Goal: Task Accomplishment & Management: Manage account settings

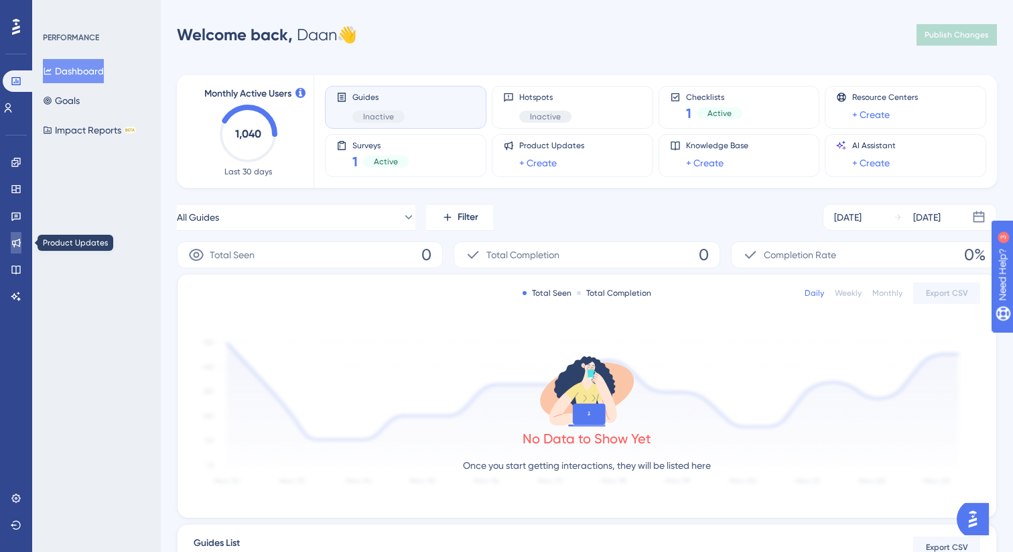
click at [19, 245] on icon at bounding box center [16, 243] width 9 height 9
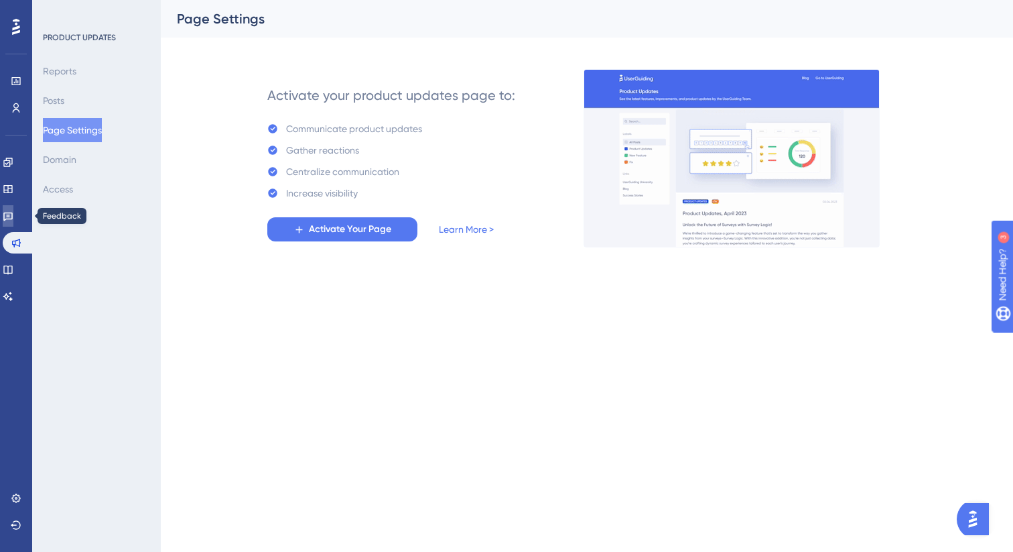
click at [13, 213] on icon at bounding box center [8, 215] width 11 height 11
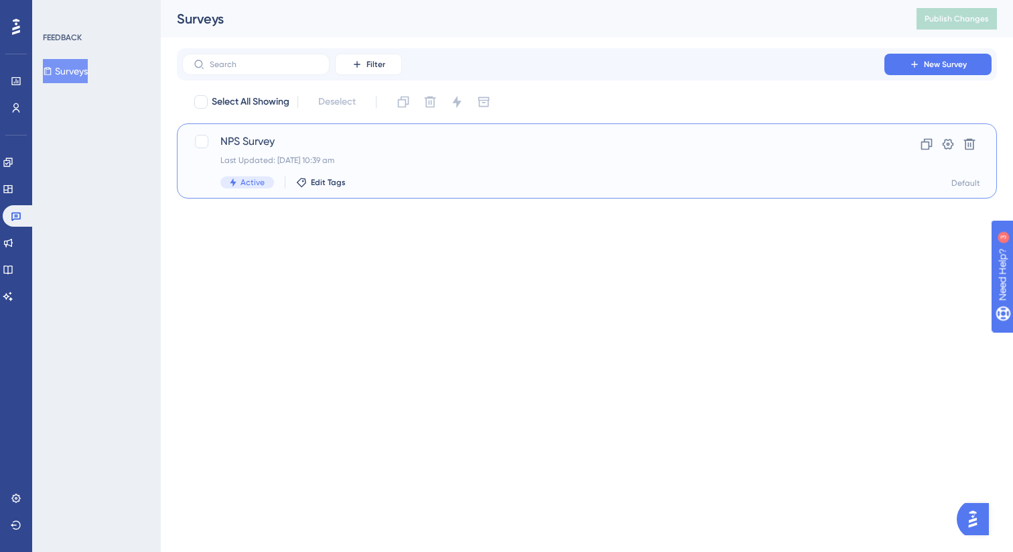
click at [420, 158] on div "Last Updated: [DATE] 10:39 am" at bounding box center [534, 160] width 626 height 11
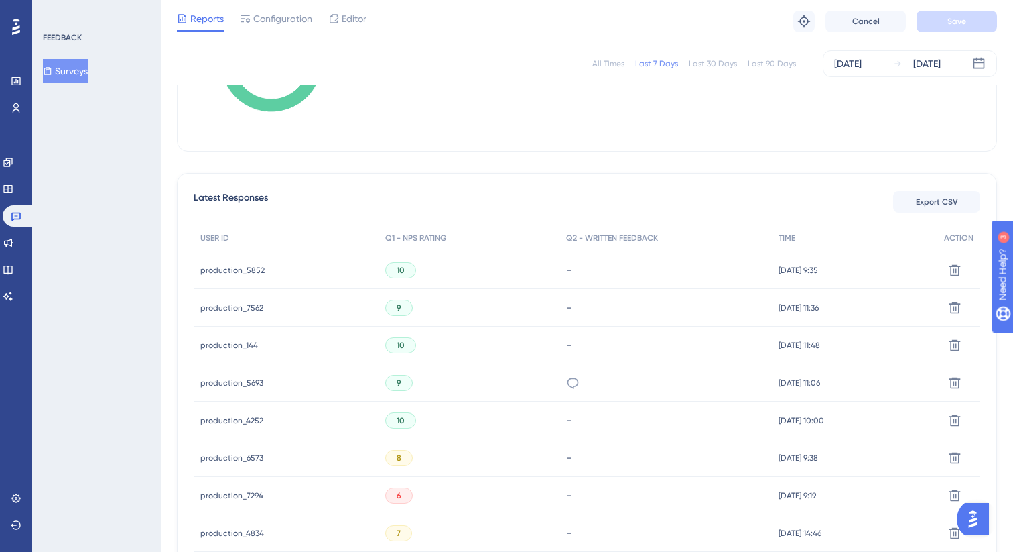
scroll to position [318, 0]
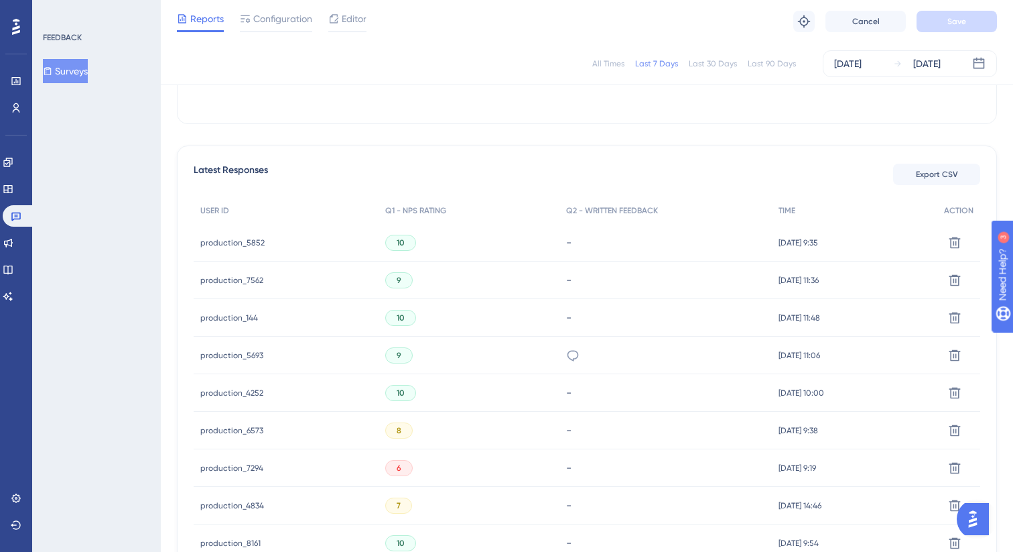
click at [251, 236] on div "production_5852 production_5852" at bounding box center [232, 243] width 64 height 38
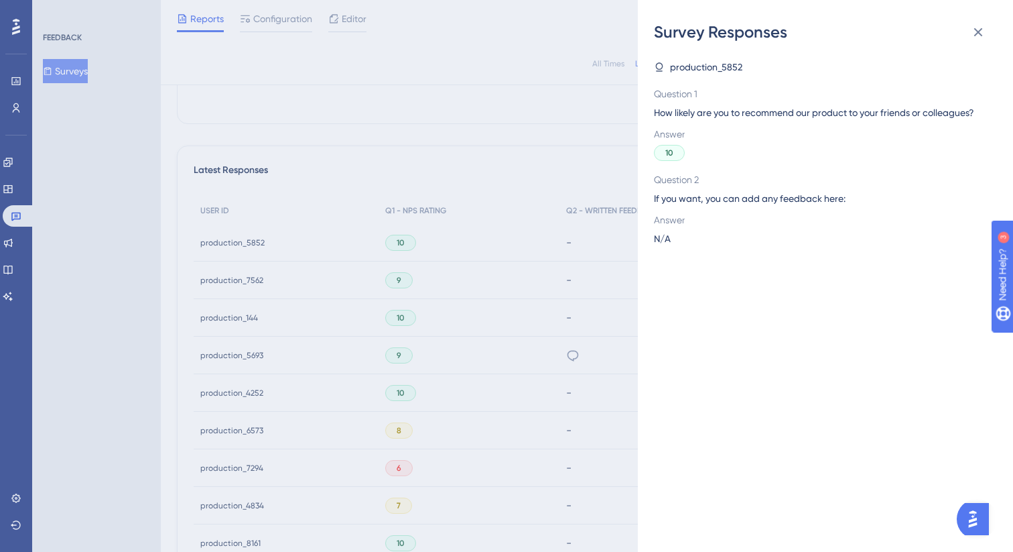
click at [452, 175] on div "Survey Responses production_5852 Question 1 How likely are you to recommend our…" at bounding box center [506, 276] width 1013 height 552
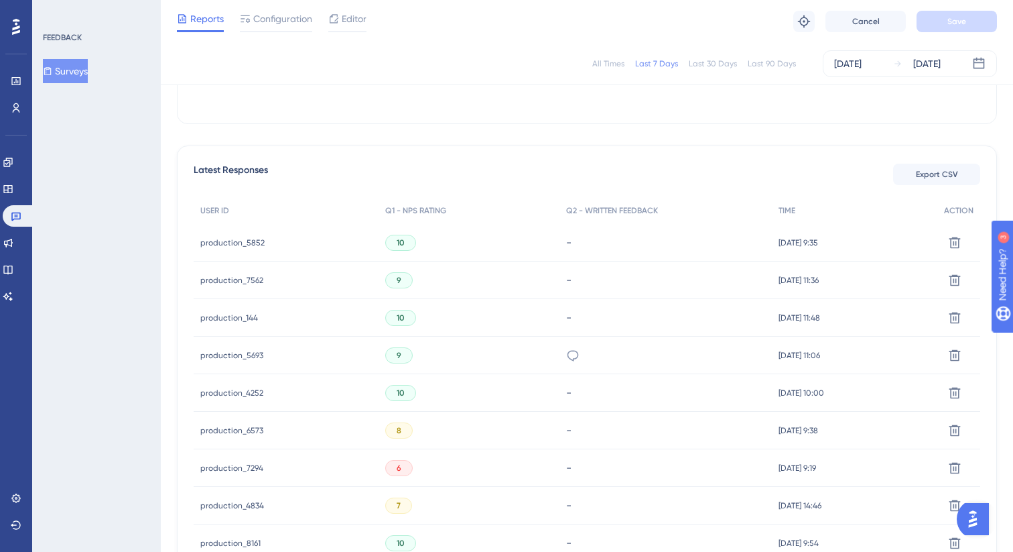
click at [233, 243] on span "production_5852" at bounding box center [232, 242] width 64 height 11
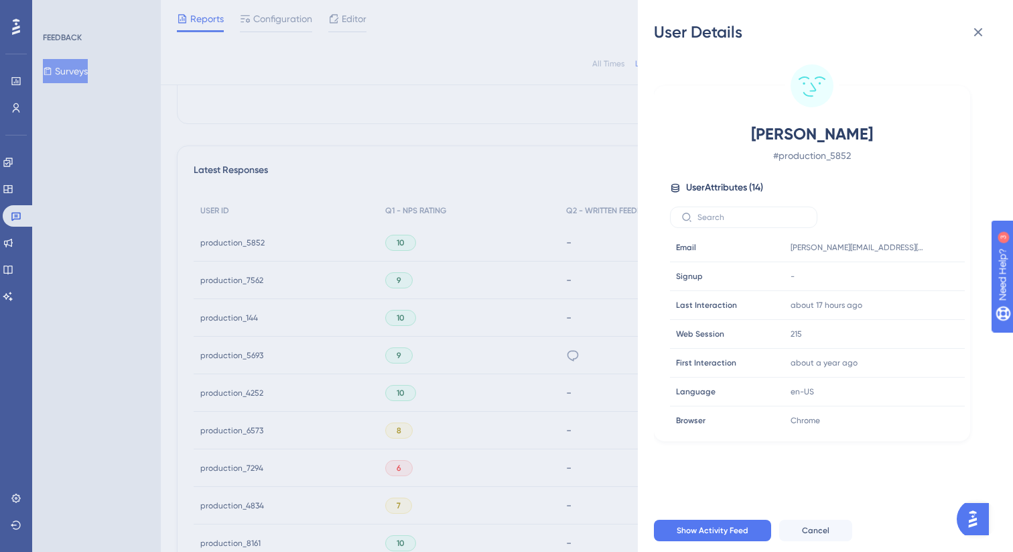
click at [371, 168] on div "User Details [PERSON_NAME] # production_5852 User Attributes ( 14 ) Email Email…" at bounding box center [506, 276] width 1013 height 552
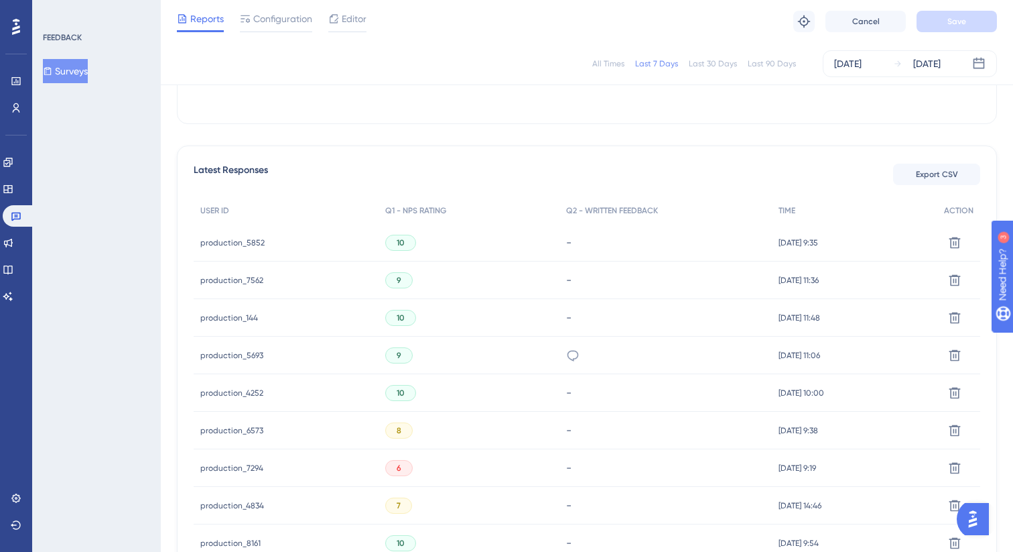
click at [229, 279] on span "production_7562" at bounding box center [231, 280] width 63 height 11
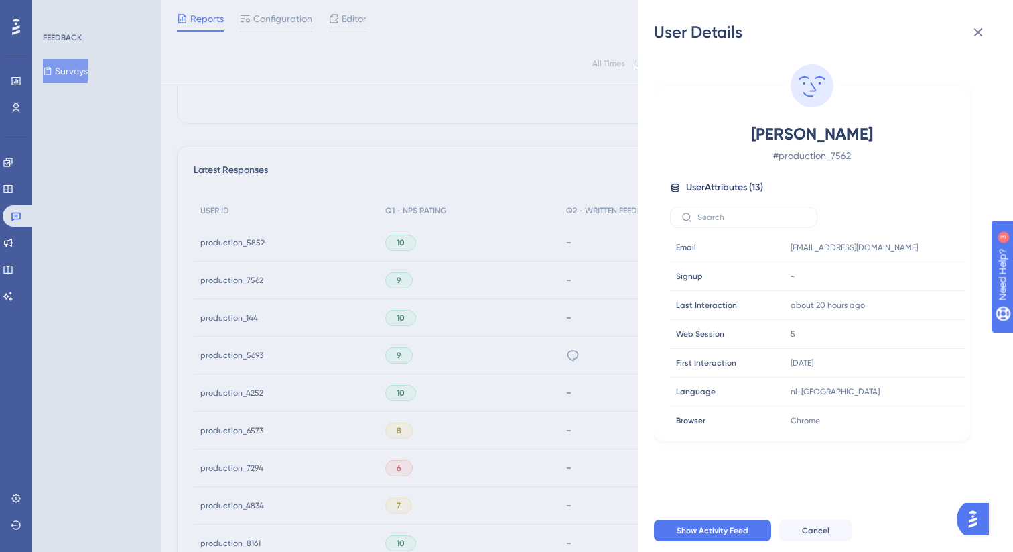
click at [422, 143] on div "User Details [PERSON_NAME] # production_7562 User Attributes ( 13 ) Email Email…" at bounding box center [506, 276] width 1013 height 552
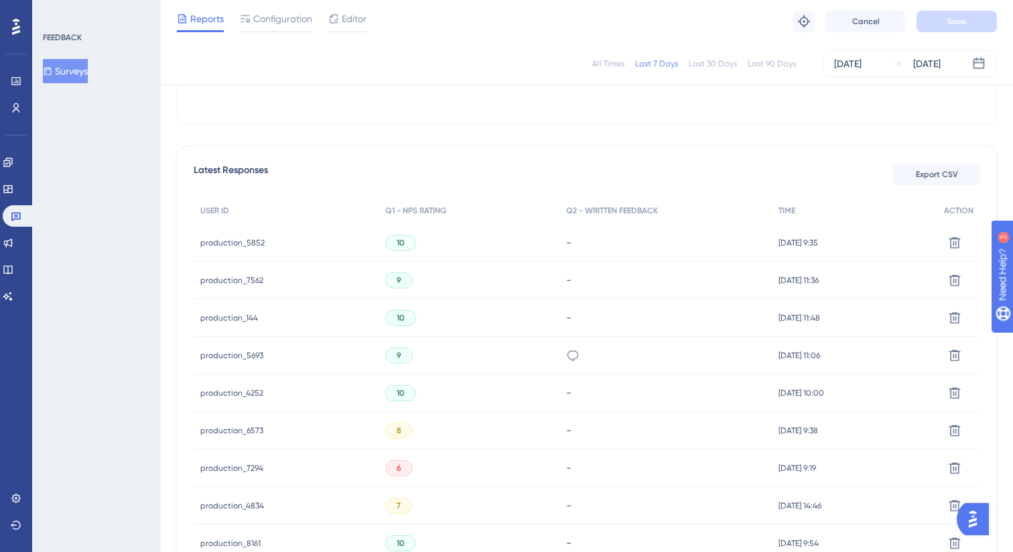
click at [227, 319] on span "production_144" at bounding box center [229, 317] width 58 height 11
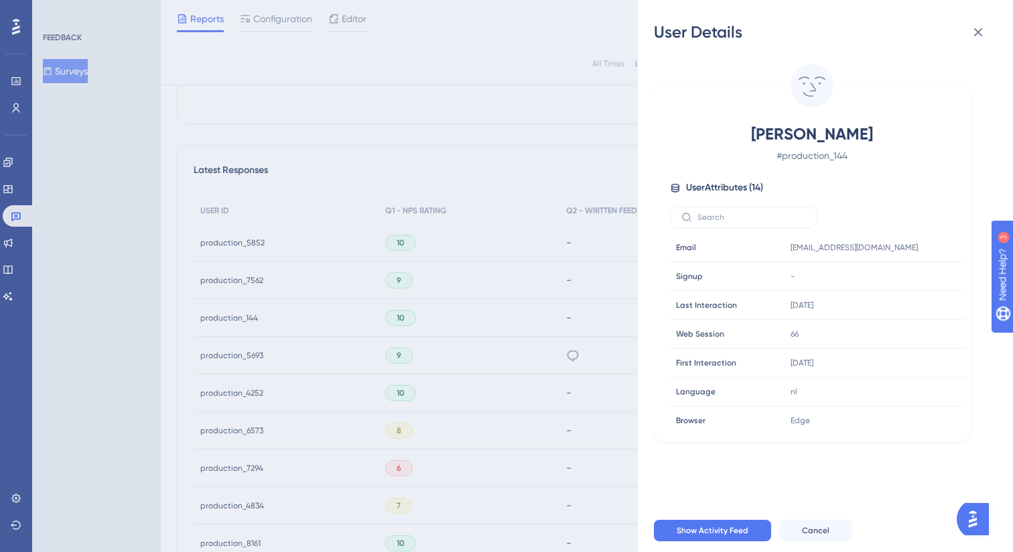
click at [446, 160] on div "User Details Jo De Wel # production_144 User Attributes ( 14 ) Email Email [EMA…" at bounding box center [506, 276] width 1013 height 552
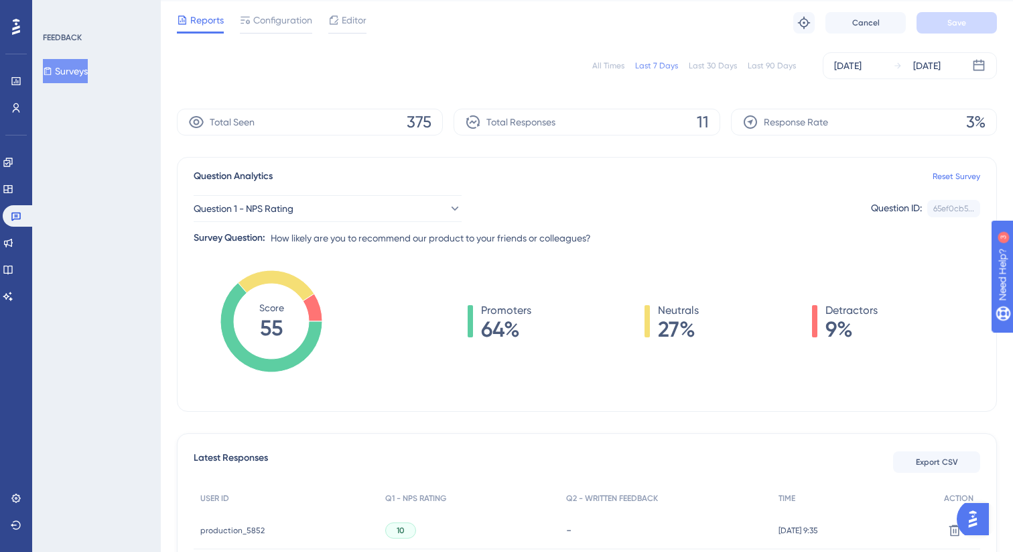
scroll to position [0, 0]
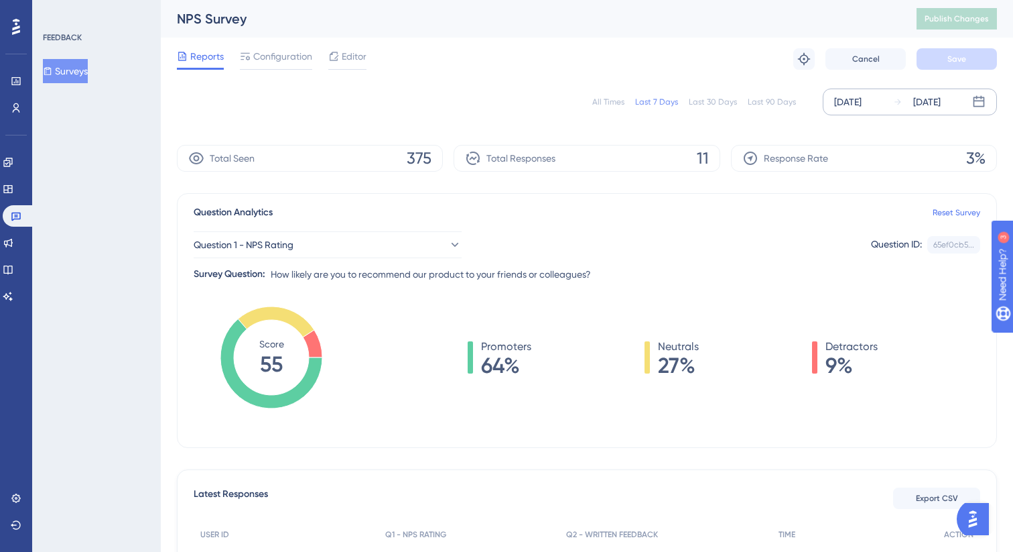
click at [862, 103] on div "[DATE]" at bounding box center [847, 102] width 27 height 16
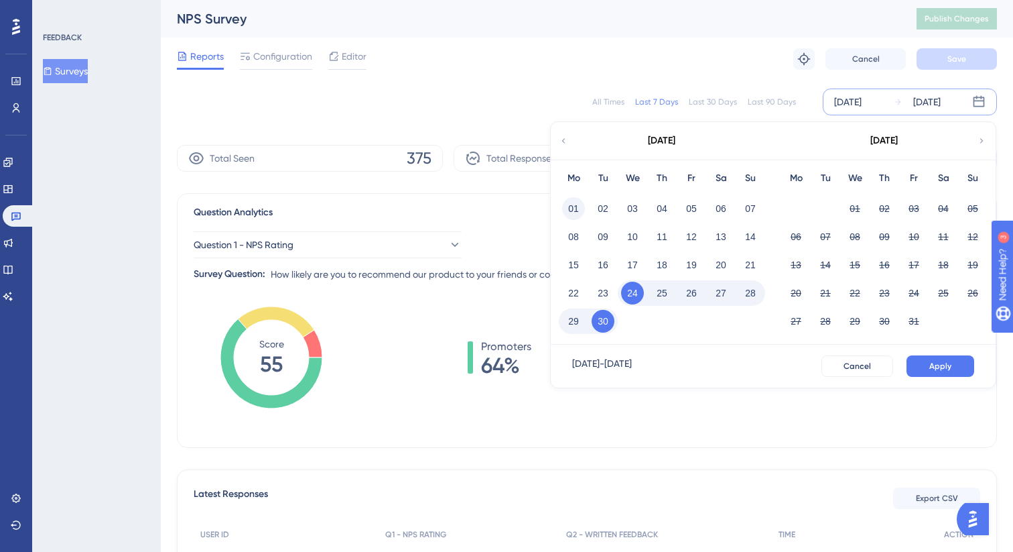
click at [578, 212] on button "01" at bounding box center [573, 208] width 23 height 23
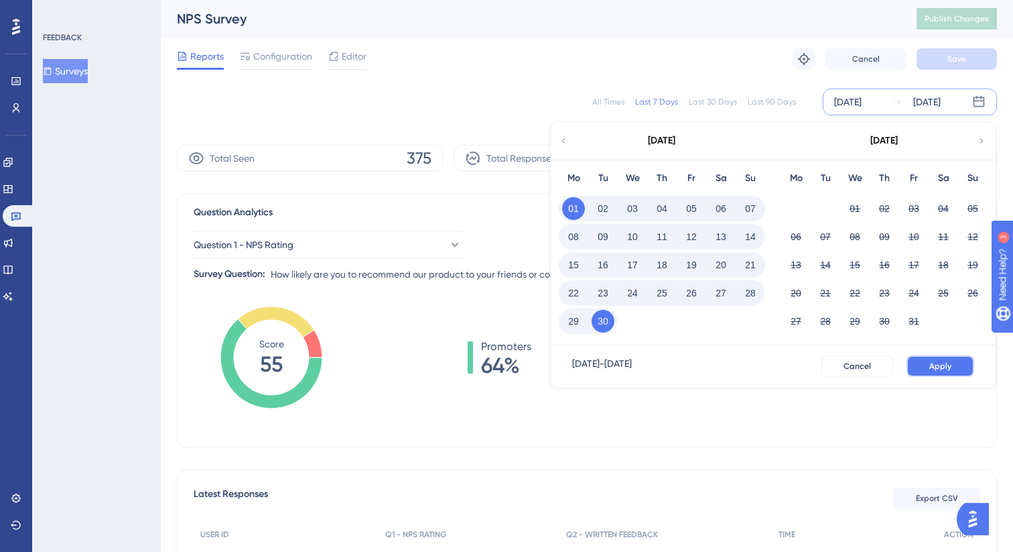
click at [921, 363] on button "Apply" at bounding box center [941, 365] width 68 height 21
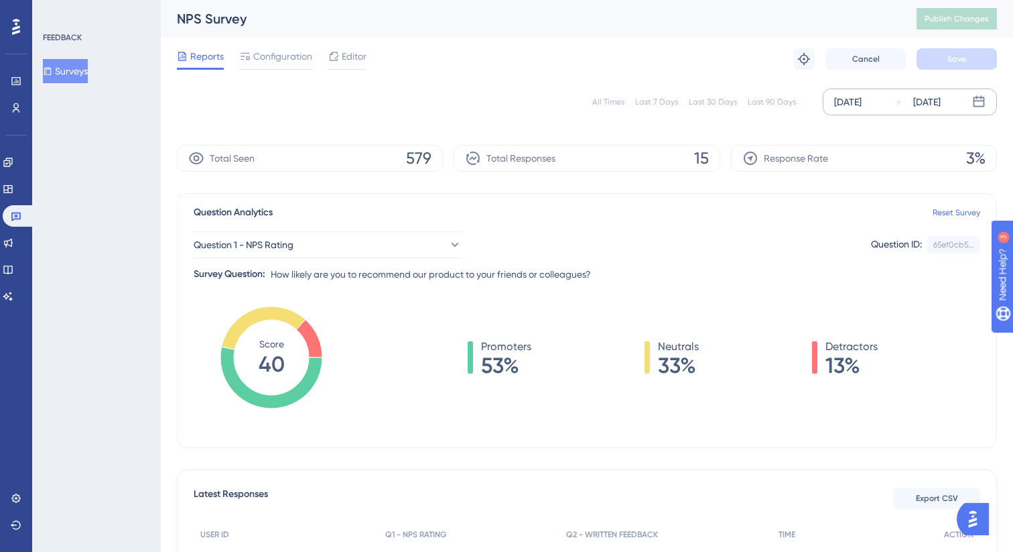
click at [771, 104] on div "Last 90 Days" at bounding box center [772, 102] width 48 height 11
click at [862, 106] on div "[DATE]" at bounding box center [847, 102] width 27 height 16
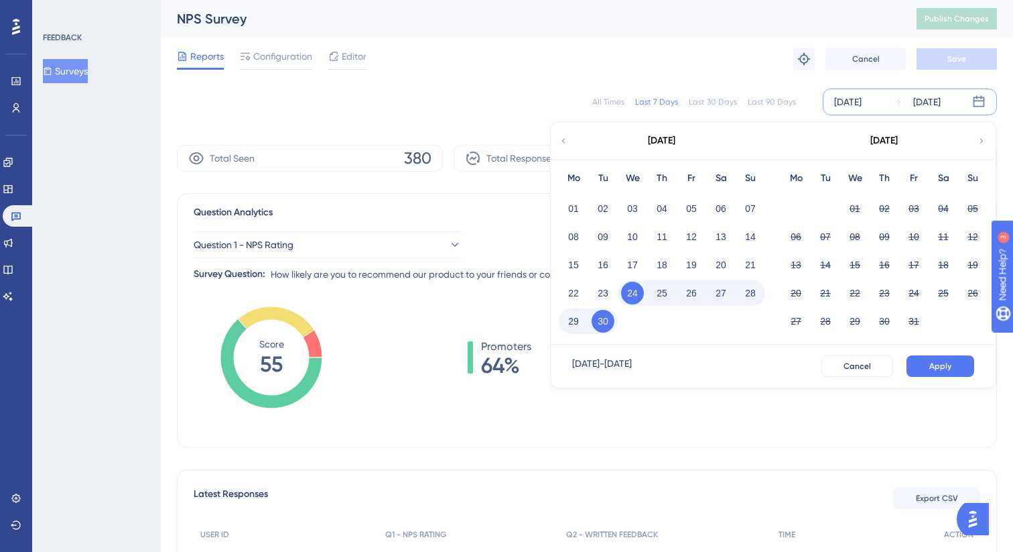
click at [733, 103] on div "Last 30 Days" at bounding box center [713, 102] width 48 height 11
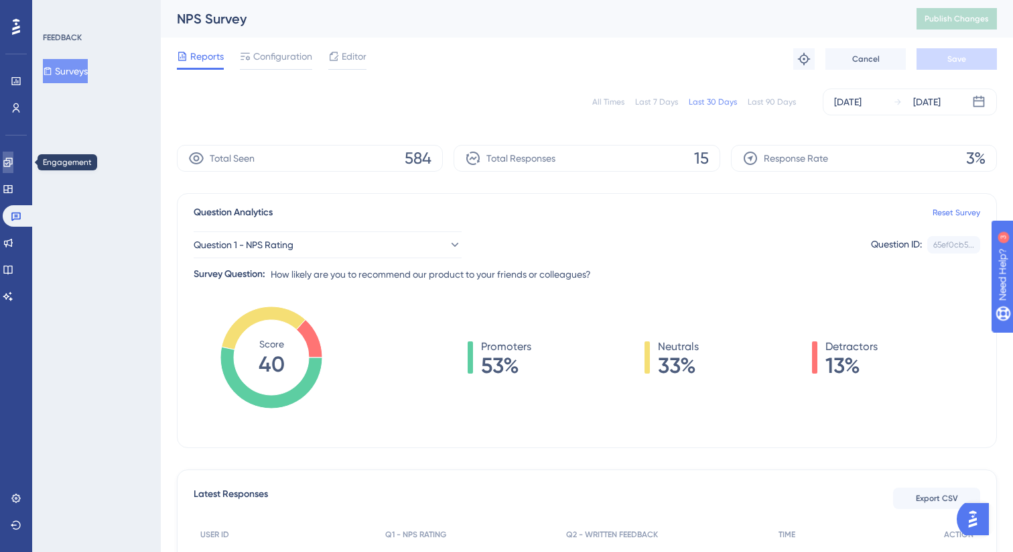
click at [13, 155] on link at bounding box center [8, 161] width 11 height 21
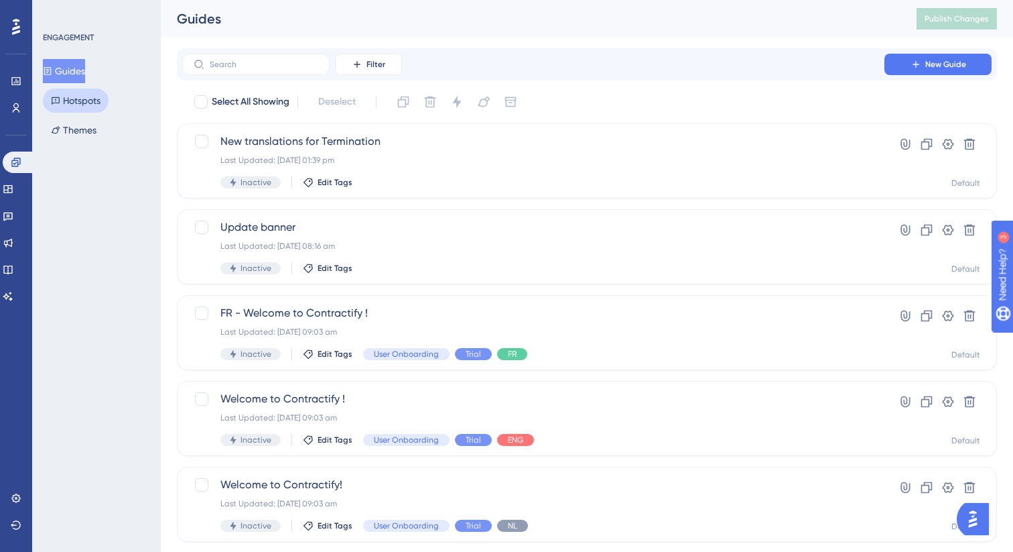
click at [58, 103] on icon at bounding box center [56, 100] width 8 height 7
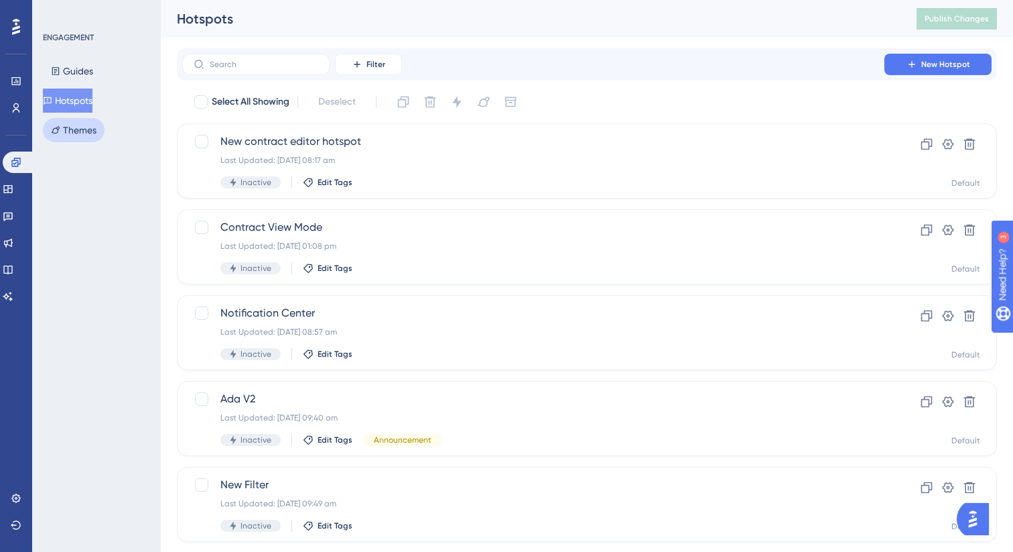
click at [66, 131] on button "Themes" at bounding box center [74, 130] width 62 height 24
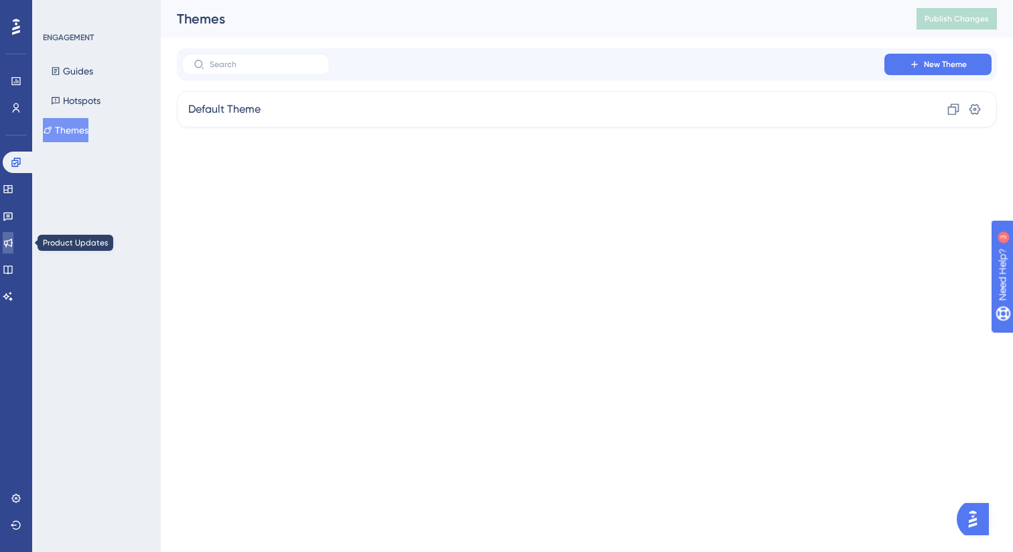
click at [11, 243] on icon at bounding box center [8, 242] width 11 height 11
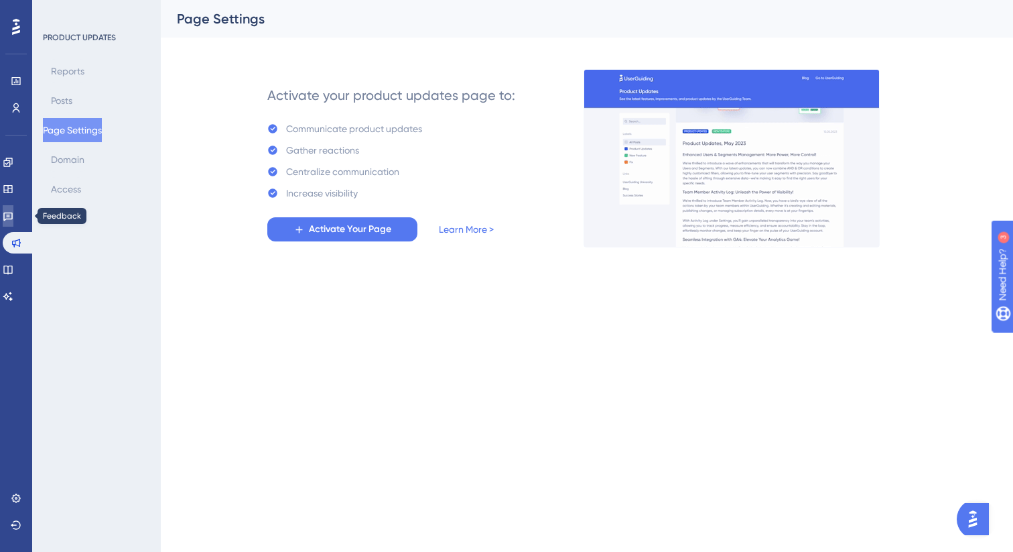
click at [13, 210] on icon at bounding box center [8, 215] width 11 height 11
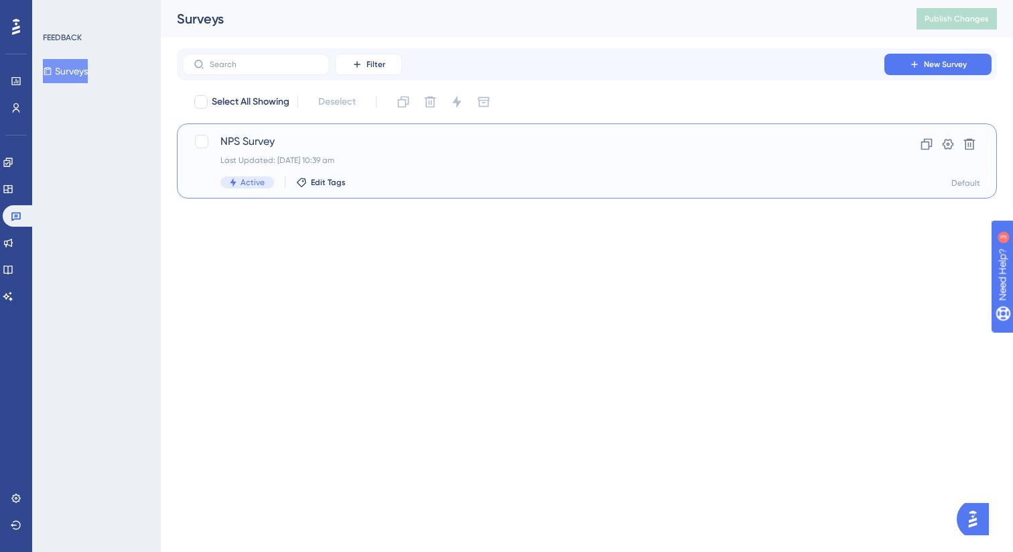
click at [380, 131] on div "NPS Survey Last Updated: [DATE] 10:39 am Active Edit Tags Clone Settings Delete…" at bounding box center [587, 160] width 820 height 75
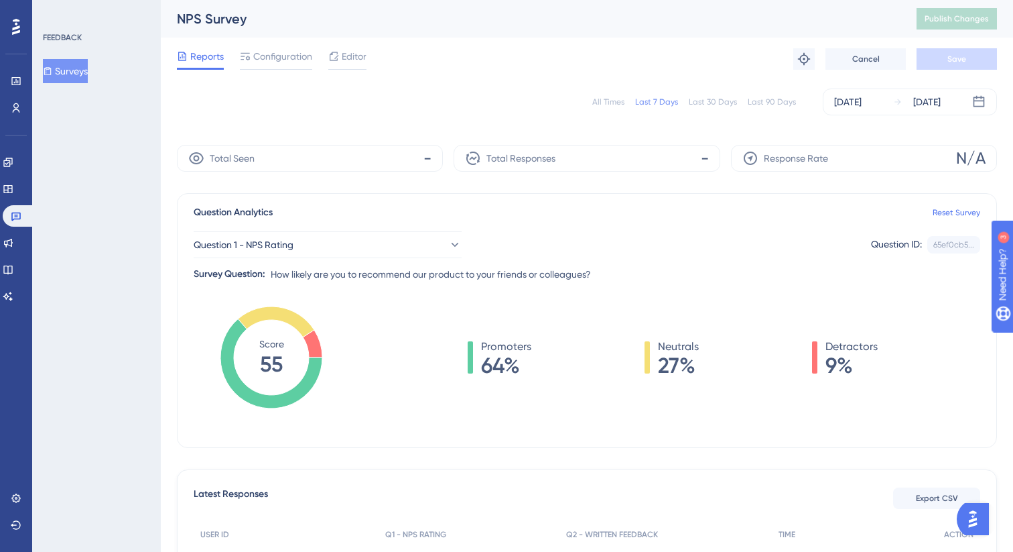
click at [708, 106] on div "Last 30 Days" at bounding box center [713, 102] width 48 height 11
click at [448, 250] on icon at bounding box center [454, 244] width 13 height 13
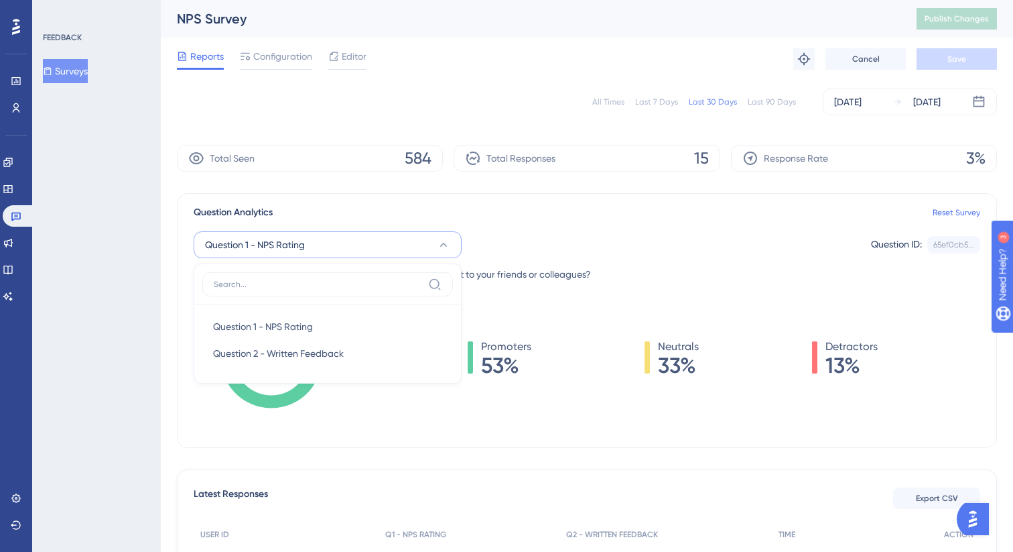
click at [512, 217] on div "Question Analytics Reset Survey" at bounding box center [587, 212] width 787 height 16
